Goal: Navigation & Orientation: Find specific page/section

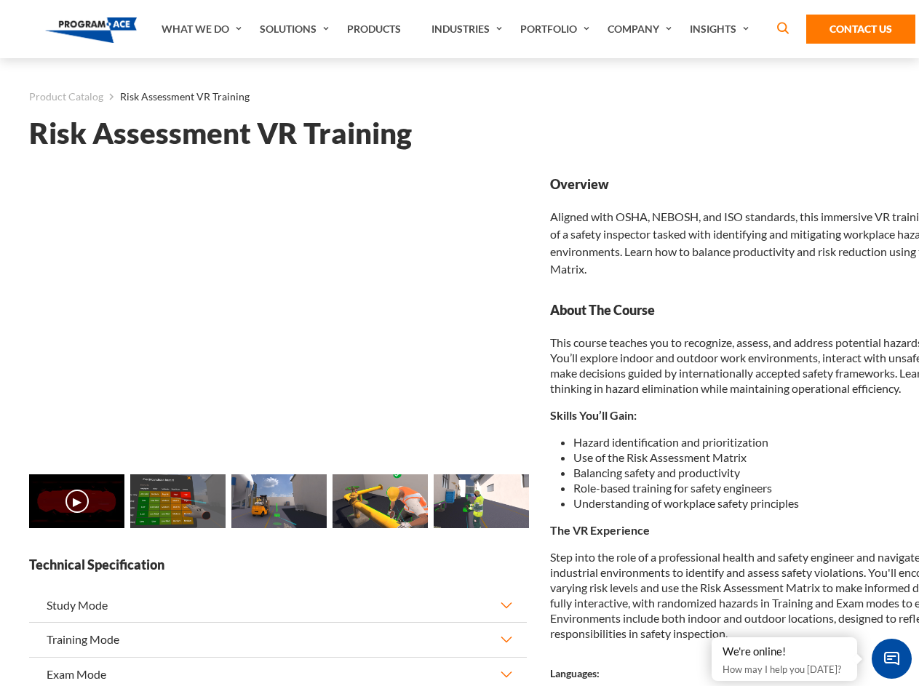
click at [296, 29] on link "Solutions" at bounding box center [295, 29] width 87 height 58
click at [0, 0] on div "AI & Computer Vision Solutions Computer Vision Quality Control AI tools for fas…" at bounding box center [0, 0] width 0 height 0
click at [0, 0] on div "AI & Computer Vision Solutions Virtual Training Solutions Virtual Tour Solution…" at bounding box center [0, 0] width 0 height 0
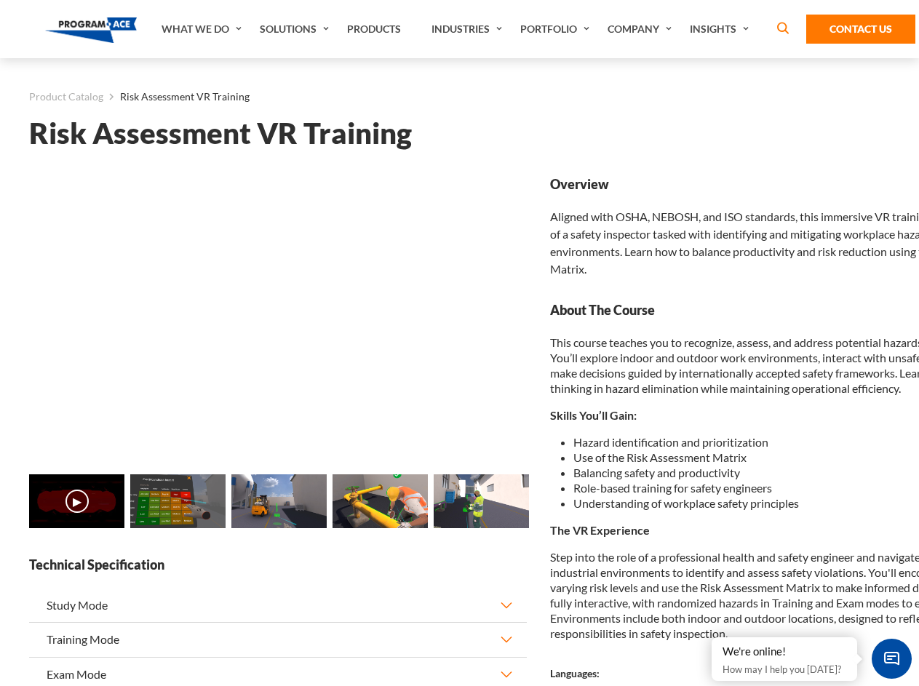
click at [0, 0] on div "AI & Computer Vision Solutions Virtual Training Solutions Virtual Tour Solution…" at bounding box center [0, 0] width 0 height 0
click at [0, 0] on div "AI & Computer Vision Solutions Computer Vision Quality Control AI tools for fas…" at bounding box center [0, 0] width 0 height 0
